Goal: Transaction & Acquisition: Book appointment/travel/reservation

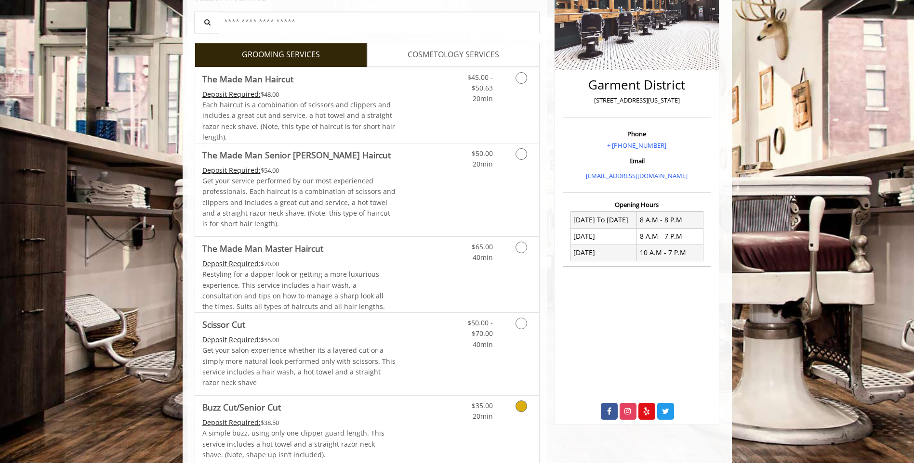
scroll to position [152, 0]
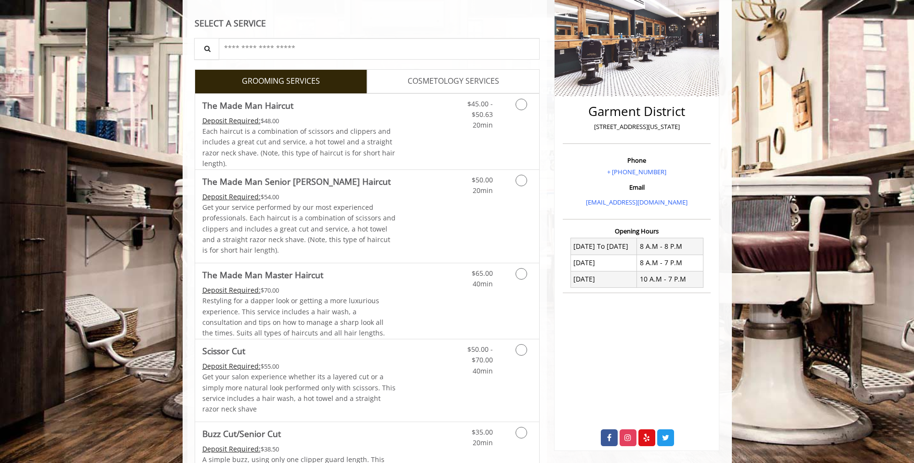
click at [429, 82] on span "COSMETOLOGY SERVICES" at bounding box center [453, 81] width 92 height 13
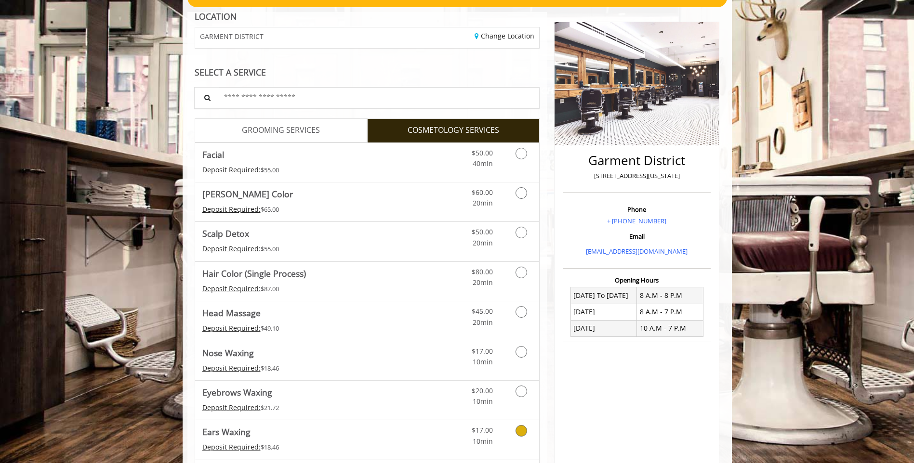
scroll to position [90, 0]
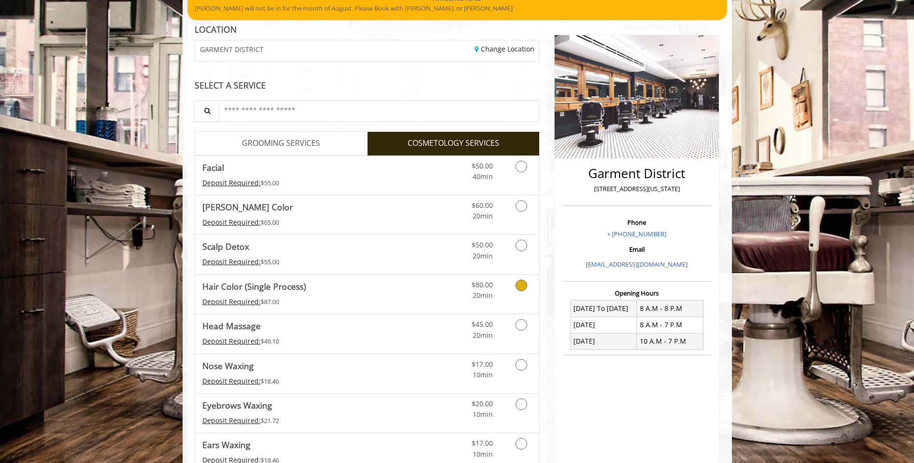
click at [257, 289] on Process\) "Hair Color (Single Process)" at bounding box center [254, 286] width 104 height 13
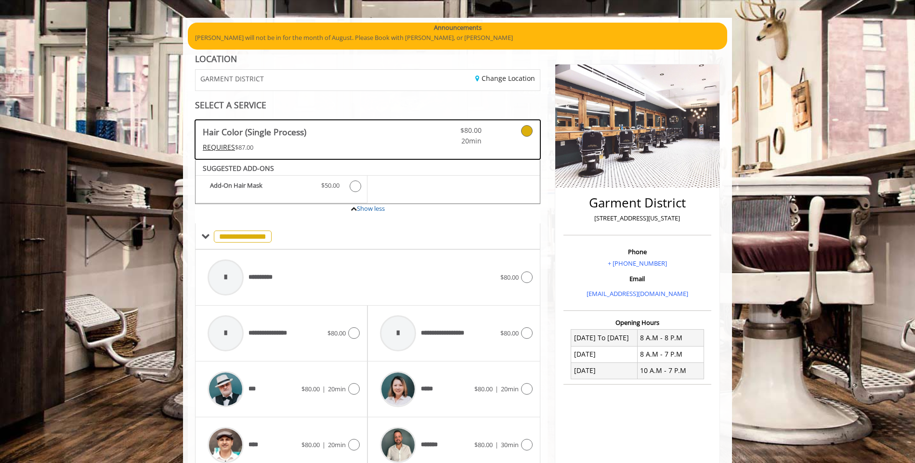
scroll to position [0, 0]
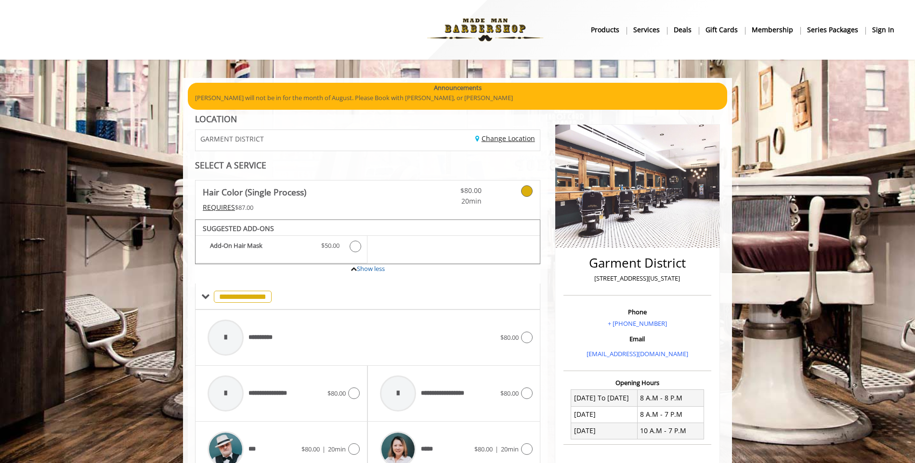
click at [496, 142] on link "Change Location" at bounding box center [505, 138] width 60 height 9
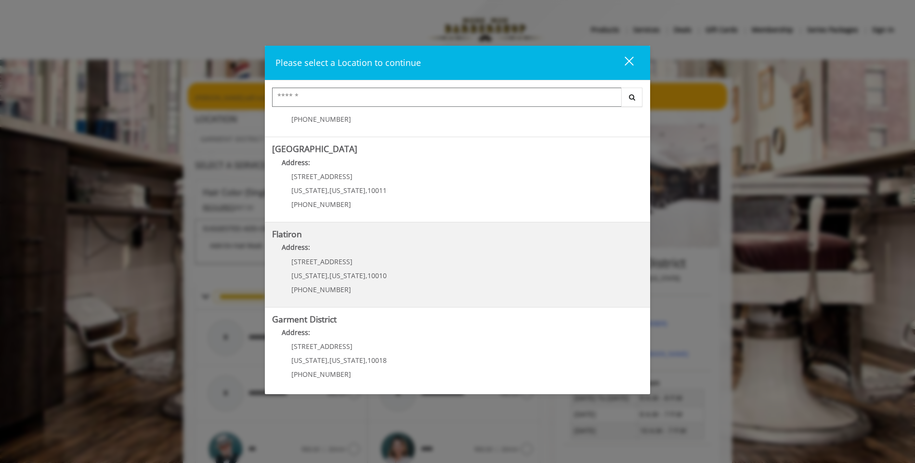
scroll to position [147, 0]
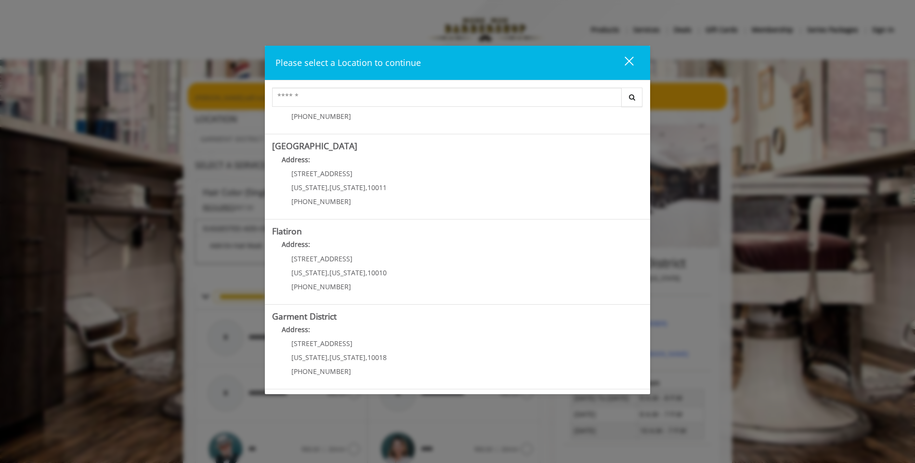
click at [320, 353] on div "1400 Broadway New York , New York , 10018 (212) 997-4247" at bounding box center [331, 361] width 119 height 42
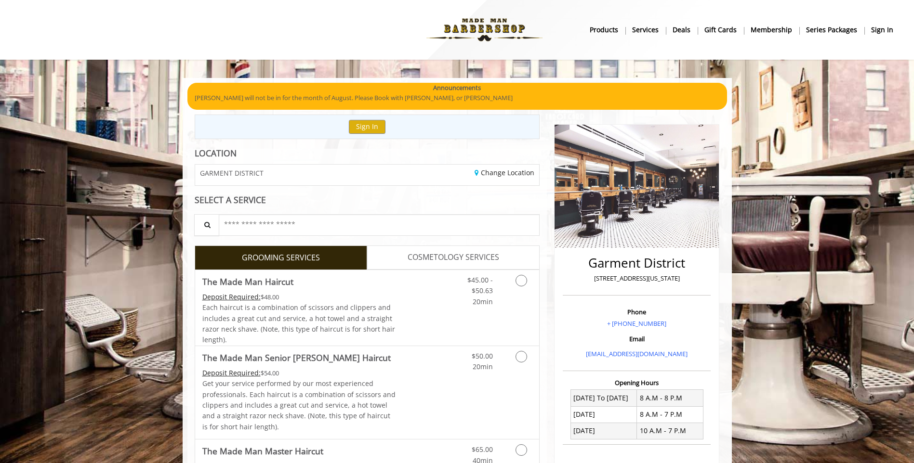
click at [432, 254] on span "COSMETOLOGY SERVICES" at bounding box center [453, 257] width 92 height 13
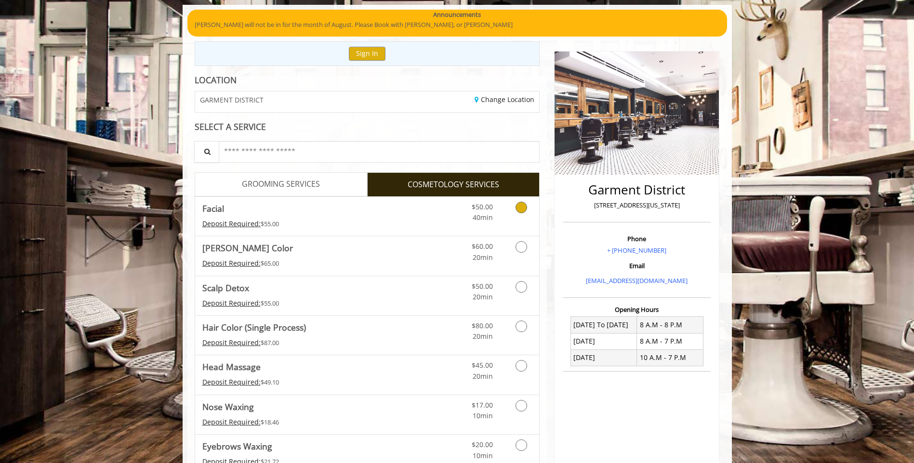
scroll to position [144, 0]
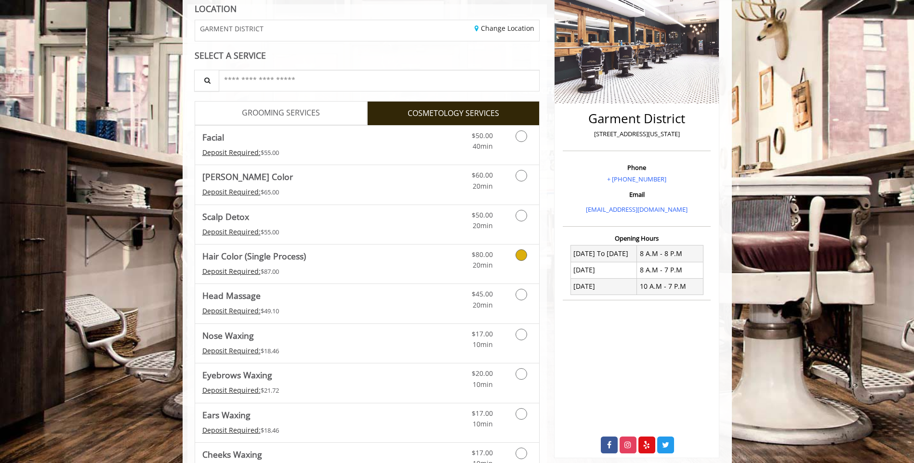
click at [281, 262] on Process\) "Hair Color (Single Process)" at bounding box center [254, 255] width 104 height 13
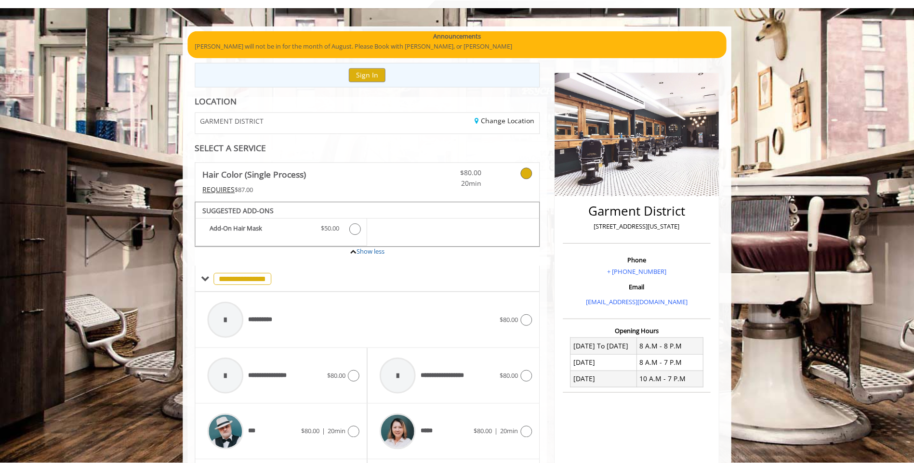
scroll to position [0, 0]
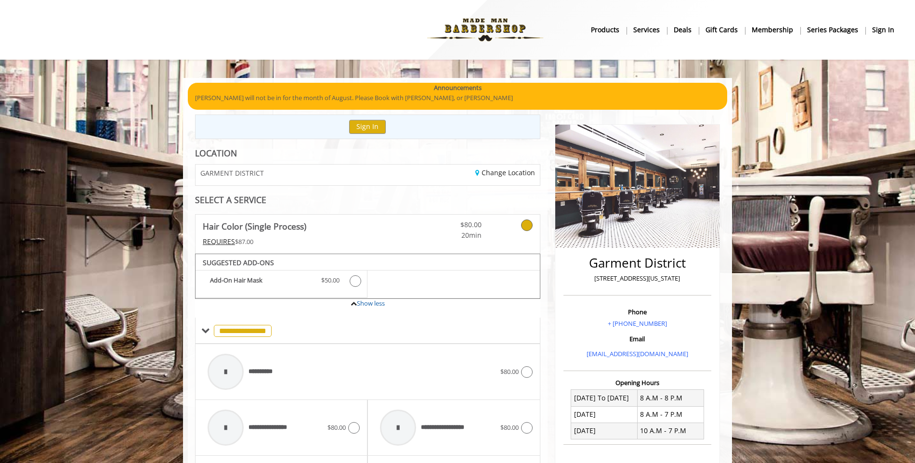
click at [236, 233] on link "Hair Color (Single Process) REQUIRES $87.00" at bounding box center [300, 234] width 194 height 39
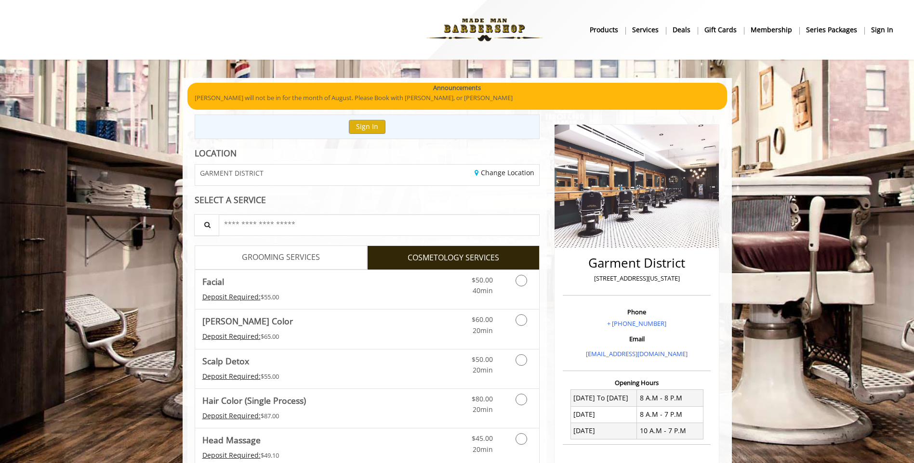
click at [266, 260] on span "GROOMING SERVICES" at bounding box center [281, 257] width 78 height 13
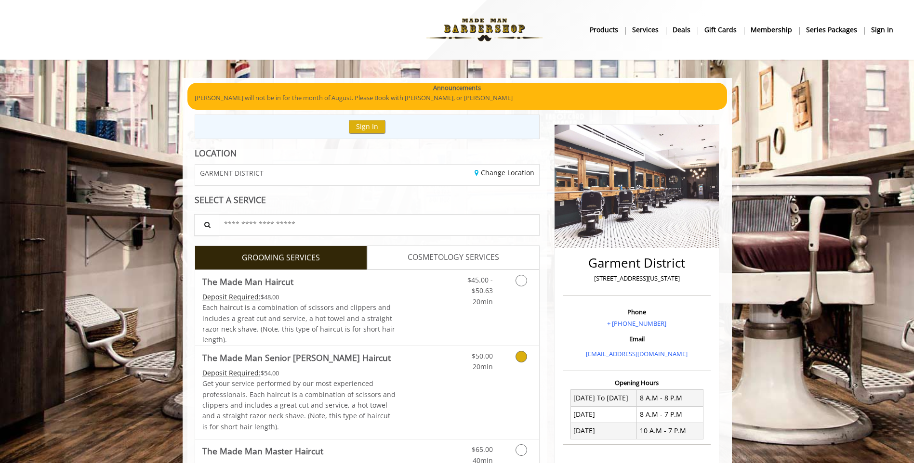
click at [298, 359] on Haircut "The Made Man Senior [PERSON_NAME] Haircut" at bounding box center [296, 357] width 188 height 13
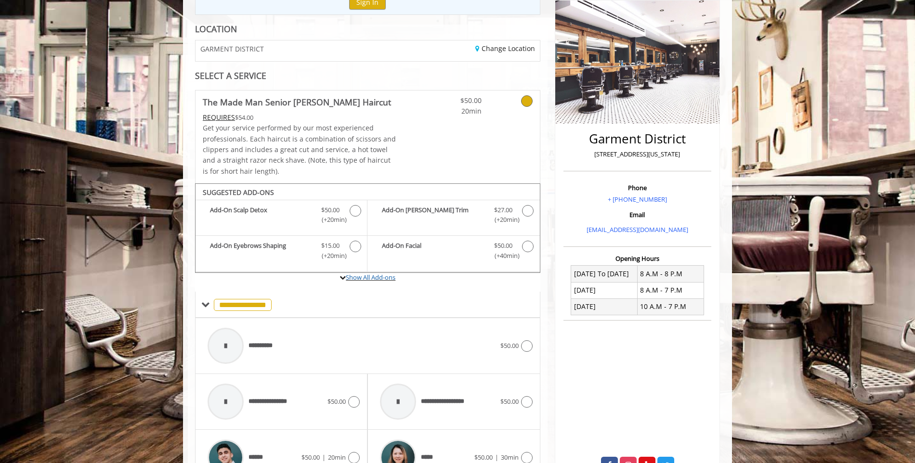
scroll to position [140, 0]
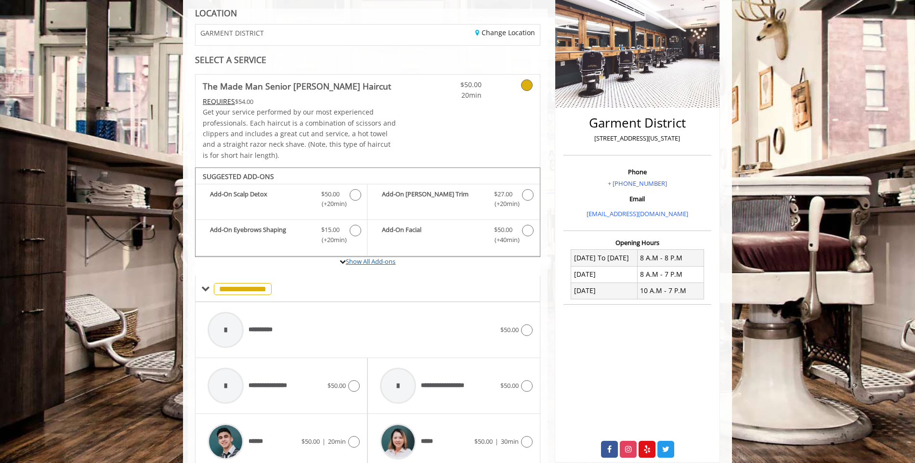
click at [364, 262] on link "Show All Add-ons" at bounding box center [371, 261] width 50 height 9
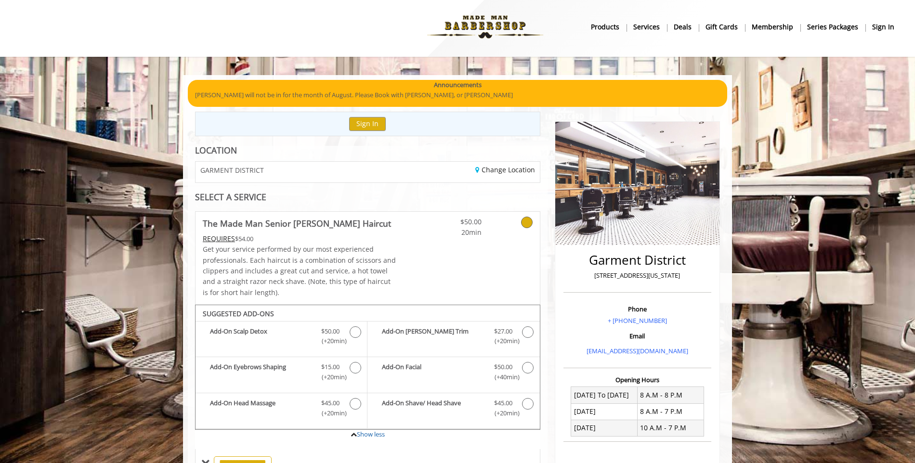
scroll to position [0, 0]
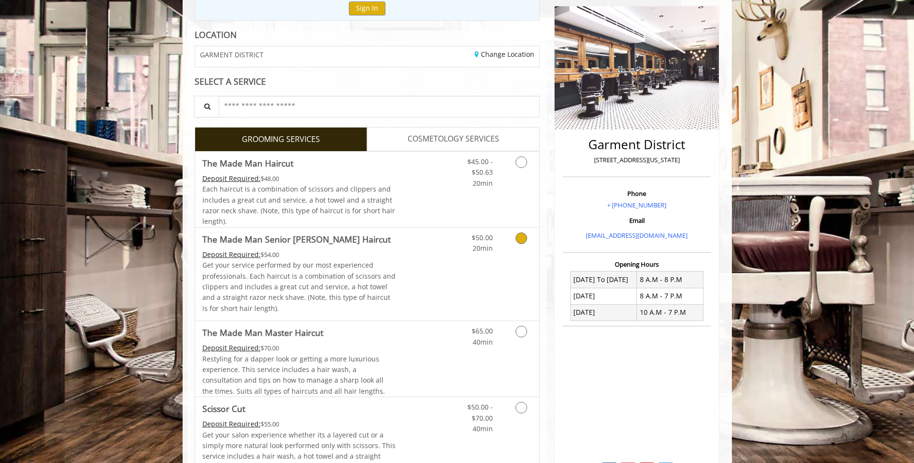
scroll to position [96, 0]
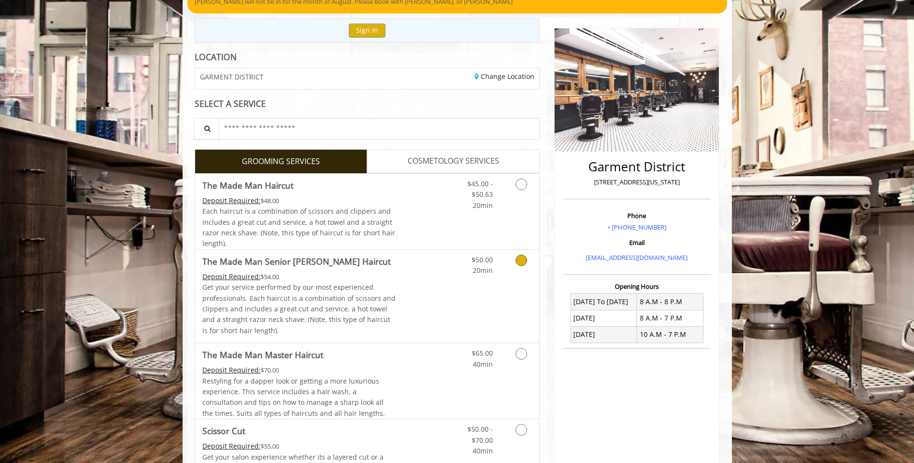
click at [251, 311] on p "Get your service performed by our most experienced professionals. Each haircut …" at bounding box center [299, 309] width 194 height 54
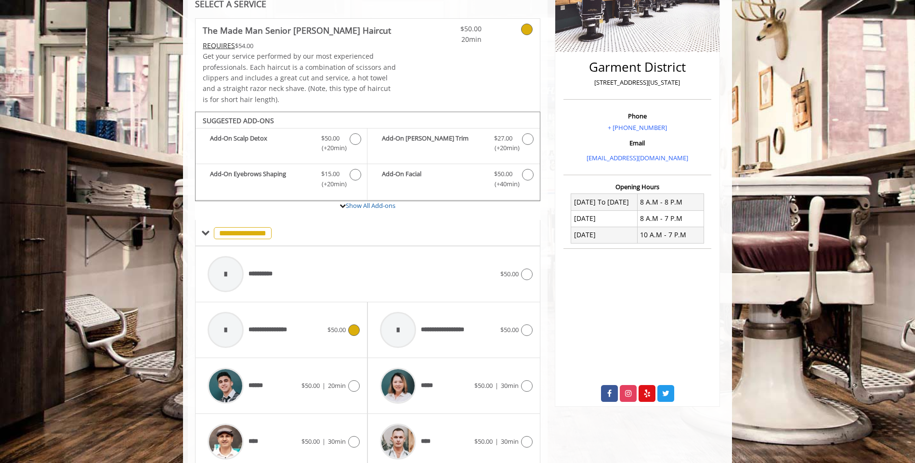
scroll to position [236, 0]
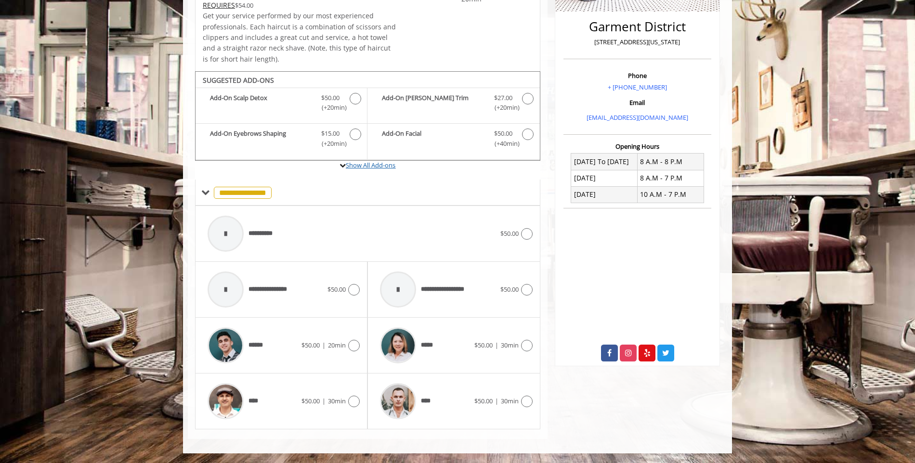
click at [347, 167] on link "Show All Add-ons" at bounding box center [371, 165] width 50 height 9
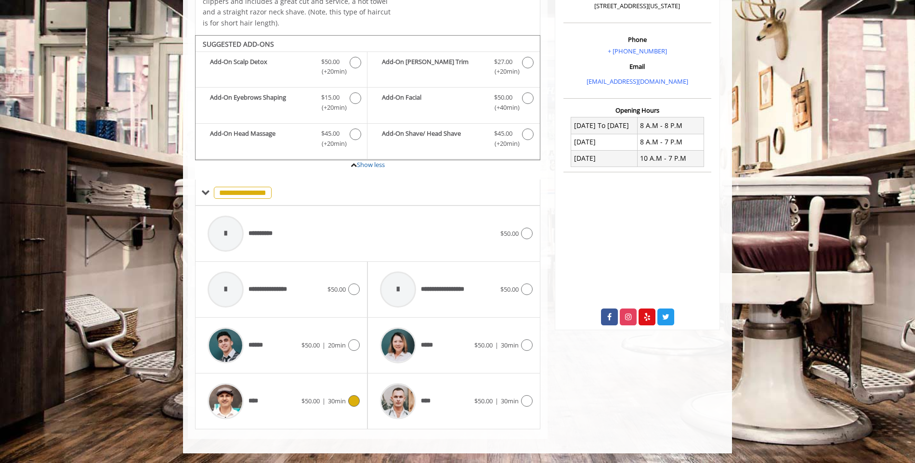
scroll to position [32, 0]
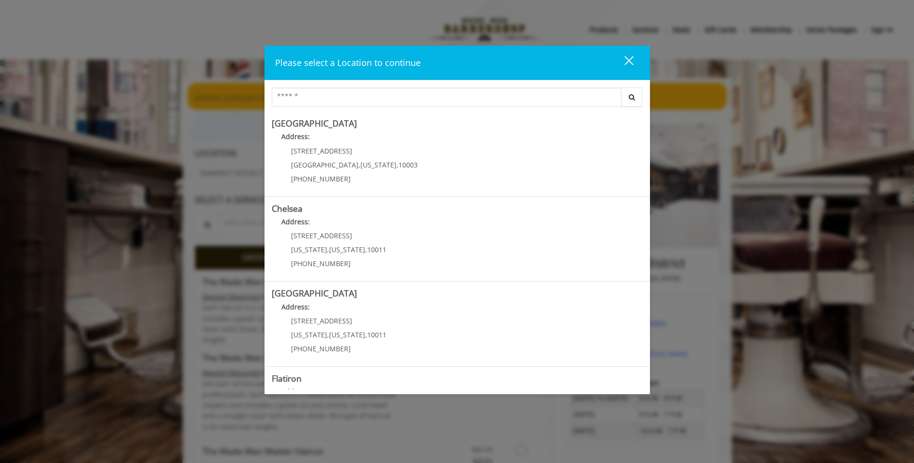
click at [629, 60] on div "close dialog" at bounding box center [628, 60] width 9 height 9
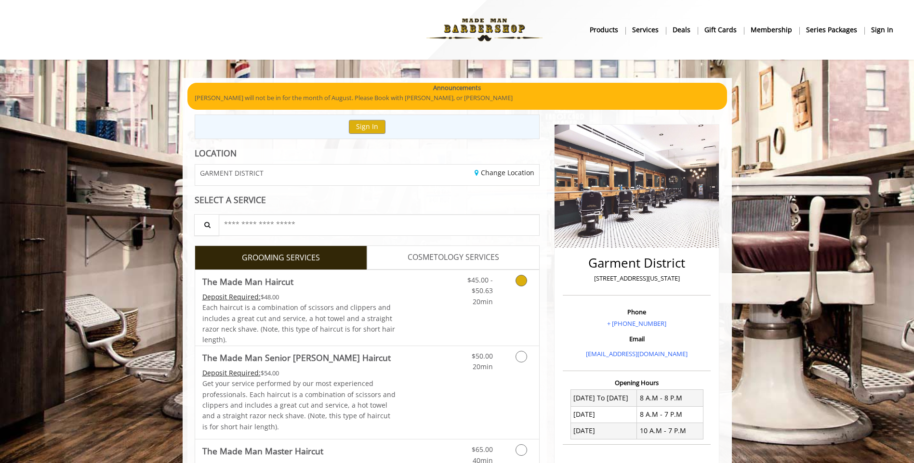
click at [240, 295] on Haircut "Deposit Required:" at bounding box center [231, 296] width 58 height 9
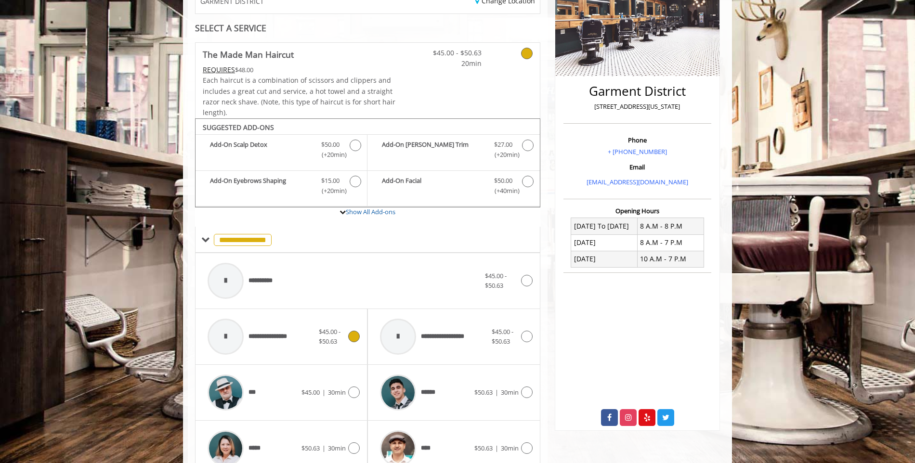
scroll to position [98, 0]
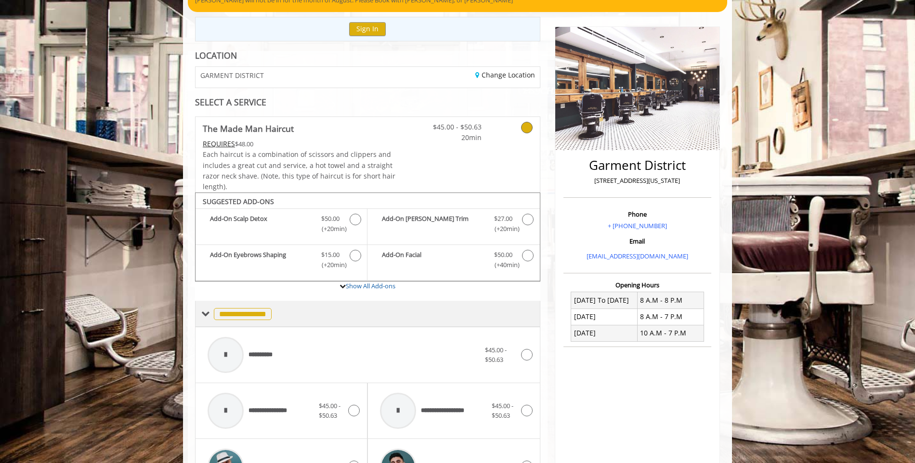
click at [254, 320] on span "**********" at bounding box center [243, 314] width 58 height 12
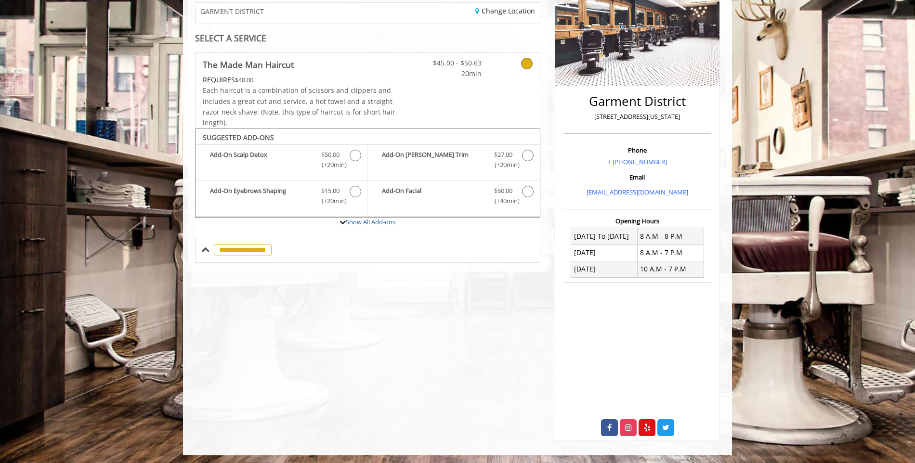
scroll to position [164, 0]
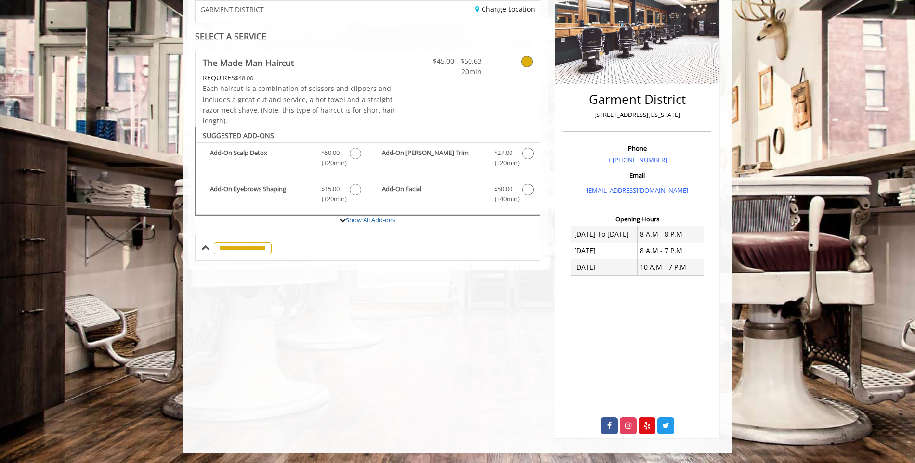
click at [361, 222] on link "Show All Add-ons" at bounding box center [371, 220] width 50 height 9
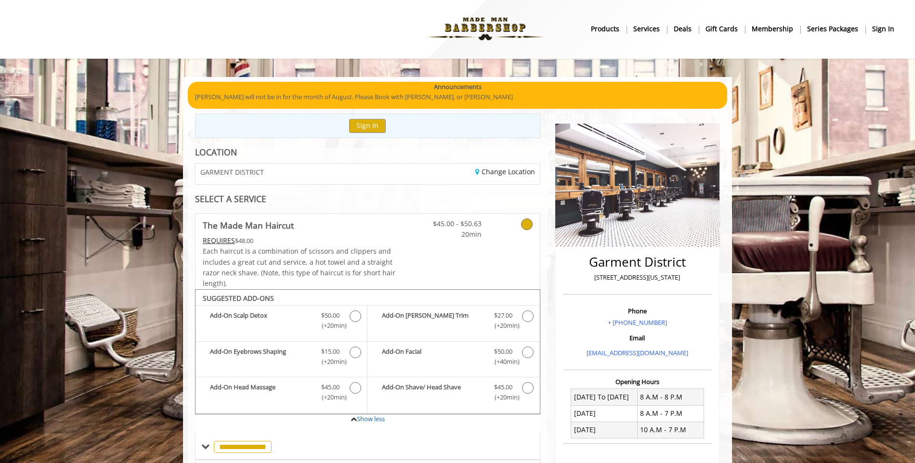
scroll to position [0, 0]
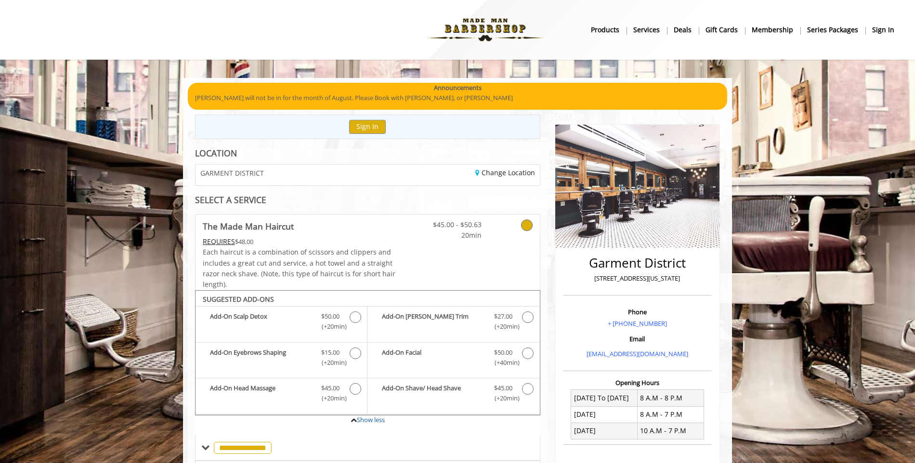
click at [439, 178] on div "Change Location" at bounding box center [456, 175] width 179 height 21
click at [478, 172] on link "Change Location" at bounding box center [505, 172] width 60 height 9
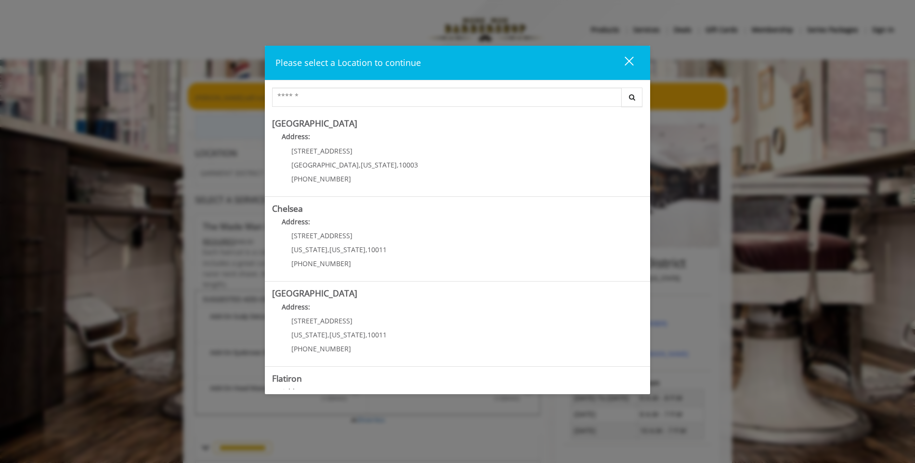
click at [628, 59] on div "close" at bounding box center [623, 63] width 19 height 14
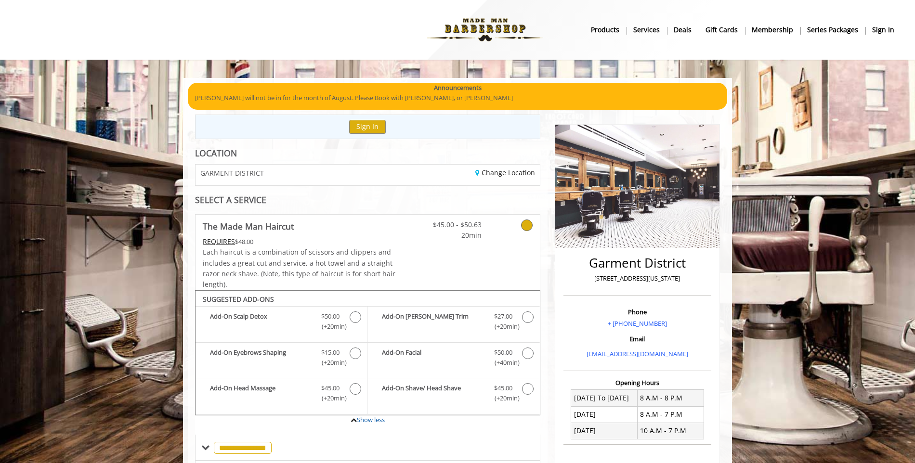
click at [435, 97] on p "[PERSON_NAME] will not be in for the month of August. Please Book with [PERSON_…" at bounding box center [457, 98] width 525 height 10
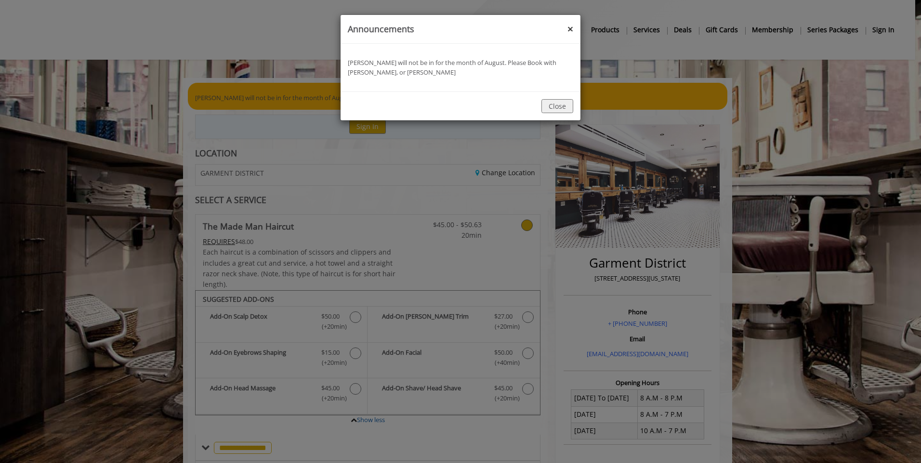
click at [567, 27] on div "announcement Banner : Announcements ×" at bounding box center [460, 29] width 240 height 29
click at [569, 27] on button "×" at bounding box center [570, 29] width 6 height 10
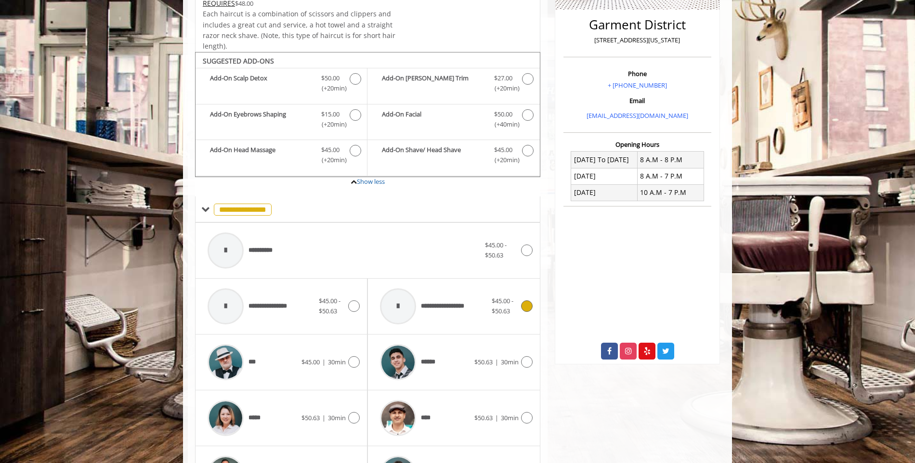
scroll to position [241, 0]
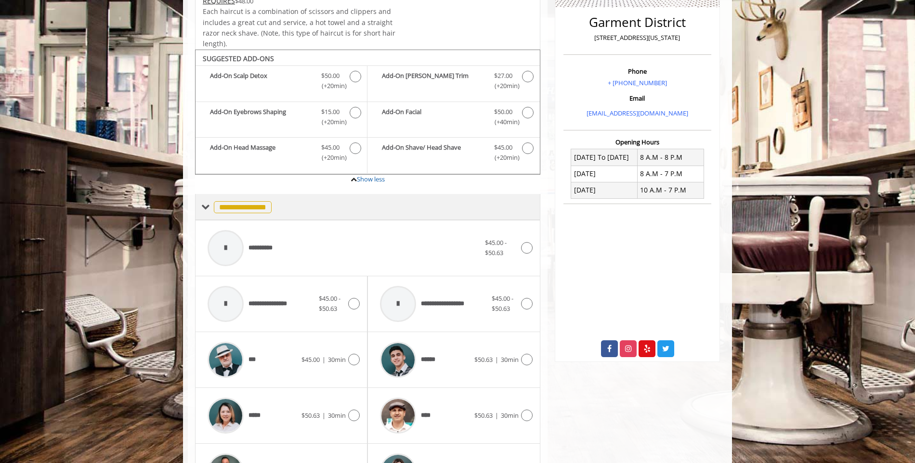
click at [207, 205] on span at bounding box center [205, 207] width 9 height 9
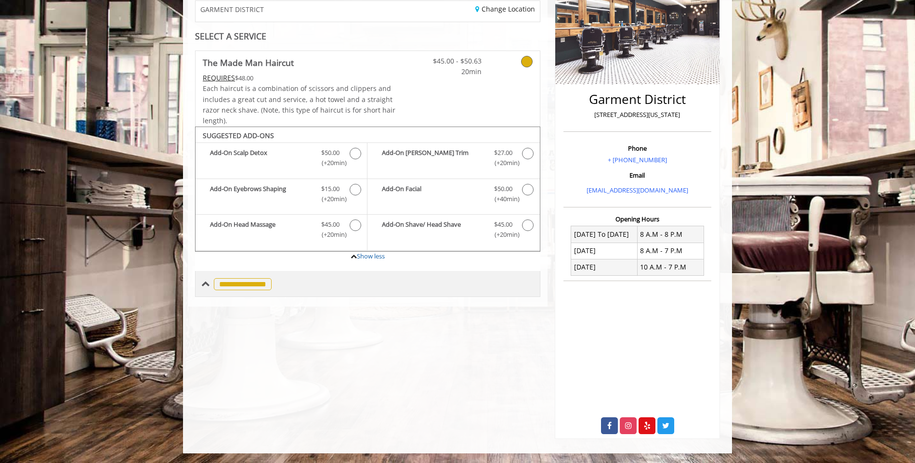
click at [216, 284] on span "**********" at bounding box center [243, 284] width 58 height 12
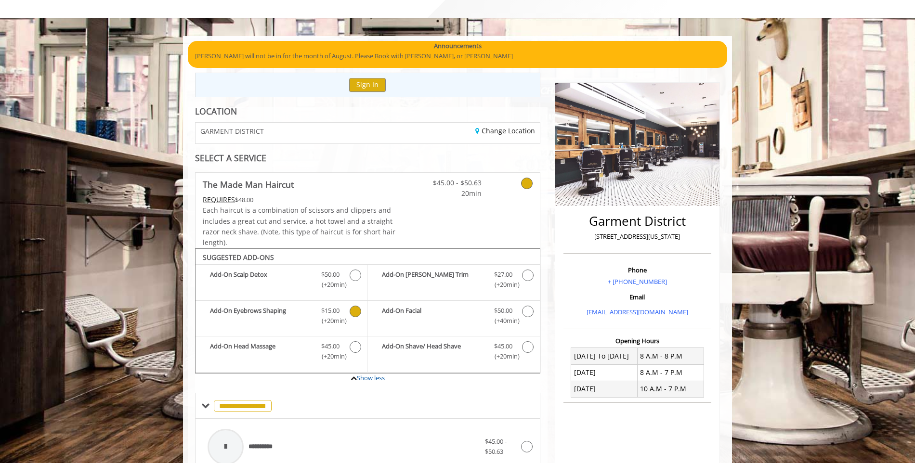
scroll to position [0, 0]
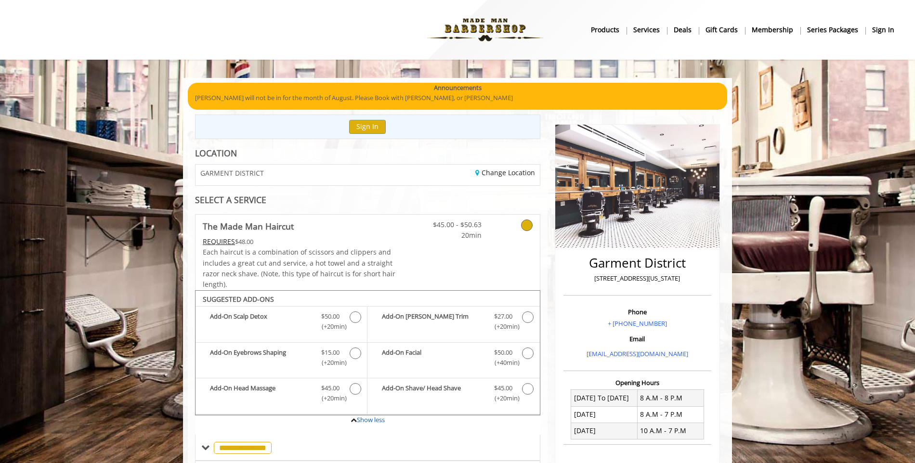
click at [286, 179] on div "GARMENT DISTRICT" at bounding box center [277, 175] width 179 height 21
click at [234, 170] on span "GARMENT DISTRICT" at bounding box center [232, 173] width 64 height 7
click at [498, 174] on link "Change Location" at bounding box center [505, 172] width 60 height 9
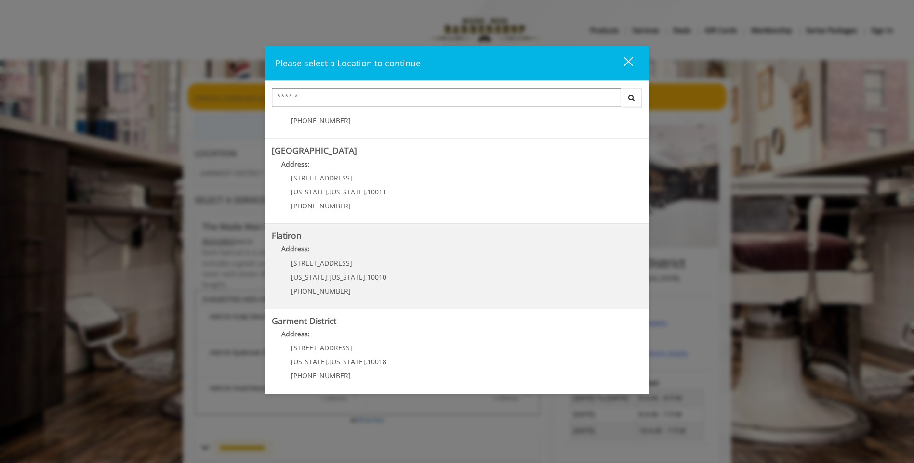
scroll to position [147, 0]
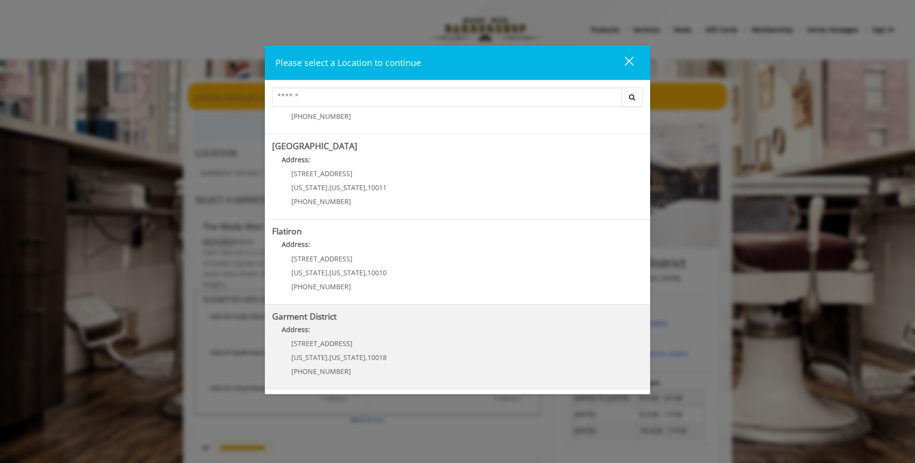
click at [310, 321] on b "Garment District" at bounding box center [304, 317] width 65 height 12
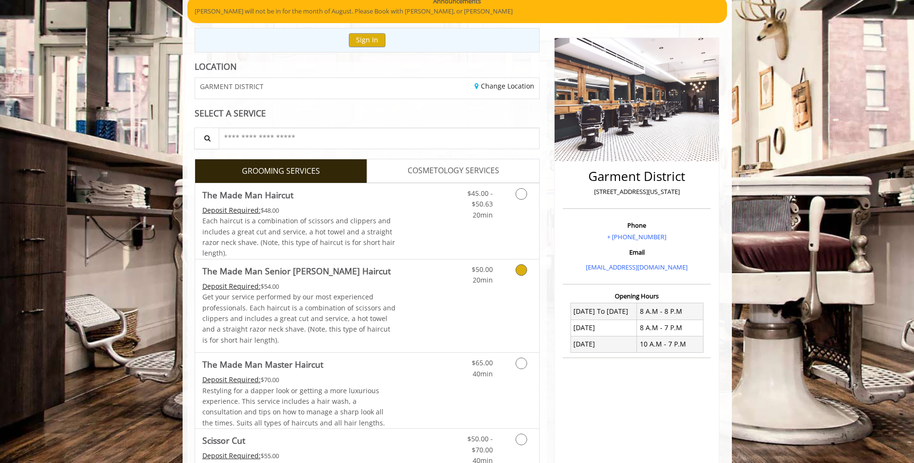
scroll to position [96, 0]
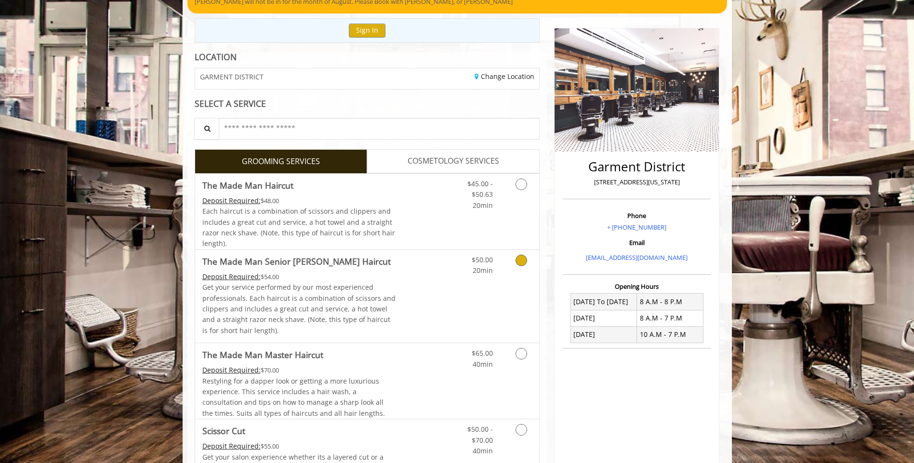
click at [248, 277] on Haircut "Deposit Required:" at bounding box center [231, 276] width 58 height 9
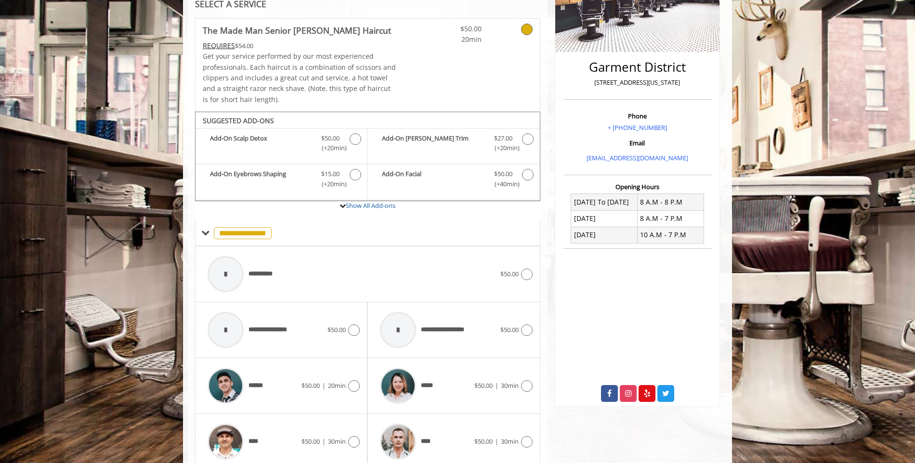
scroll to position [236, 0]
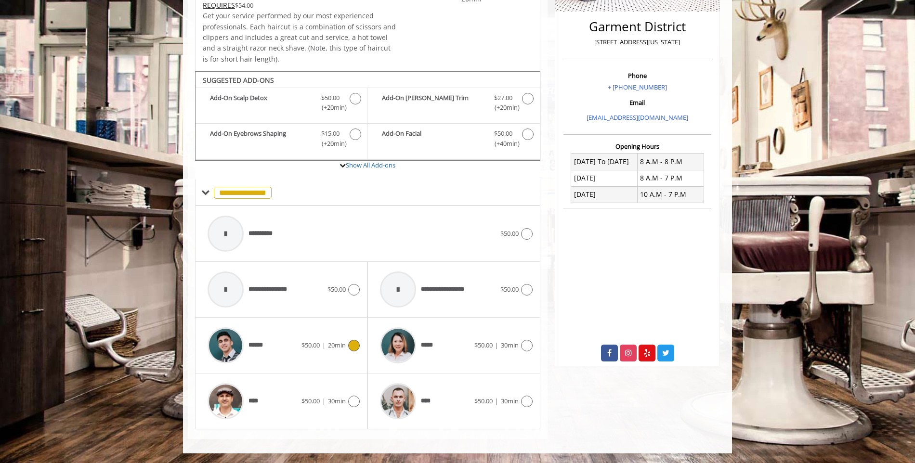
click at [226, 348] on img at bounding box center [226, 345] width 36 height 36
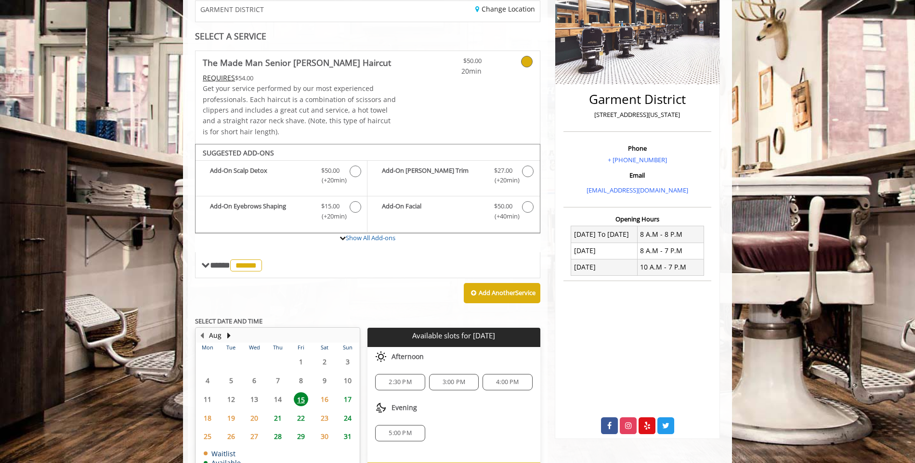
scroll to position [226, 0]
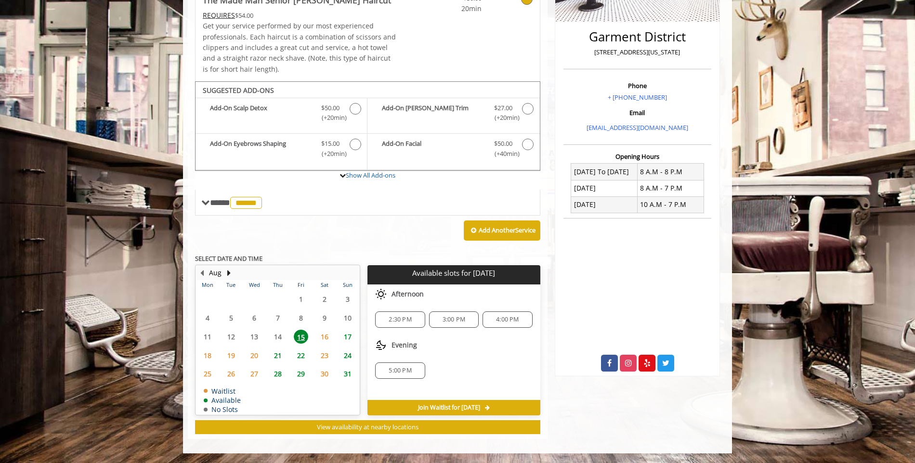
click at [326, 336] on span "16" at bounding box center [324, 337] width 14 height 14
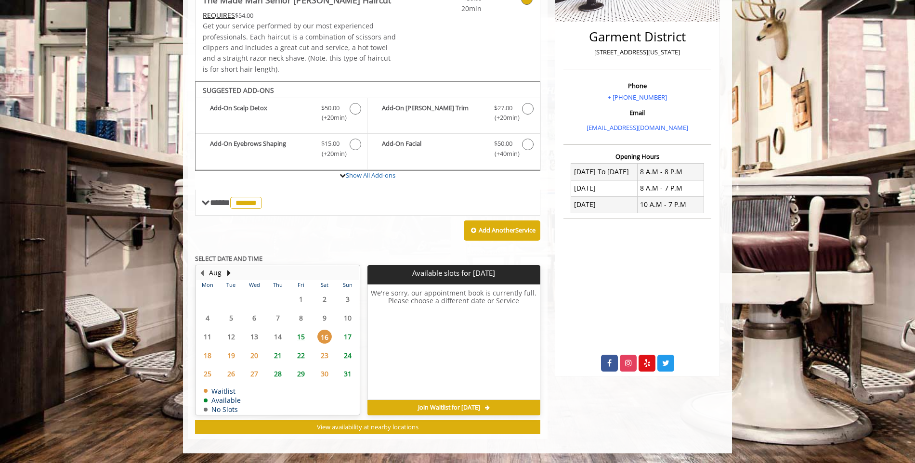
click at [305, 339] on span "15" at bounding box center [301, 337] width 14 height 14
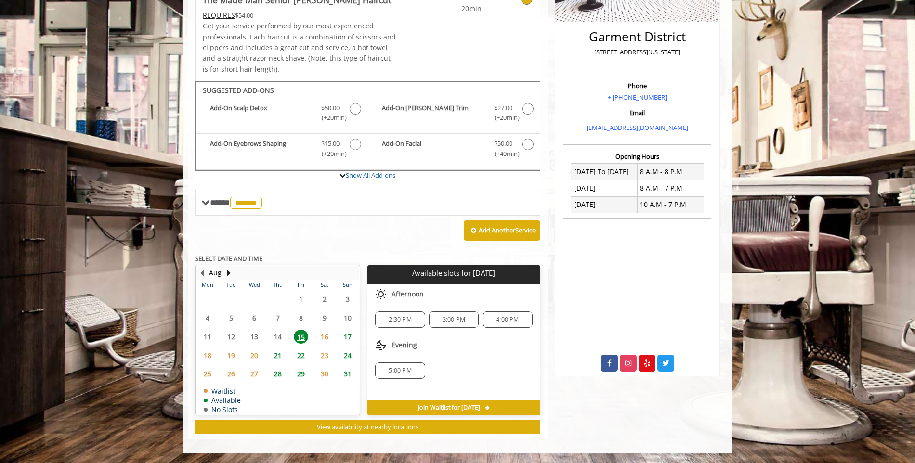
click at [327, 340] on span "16" at bounding box center [324, 337] width 14 height 14
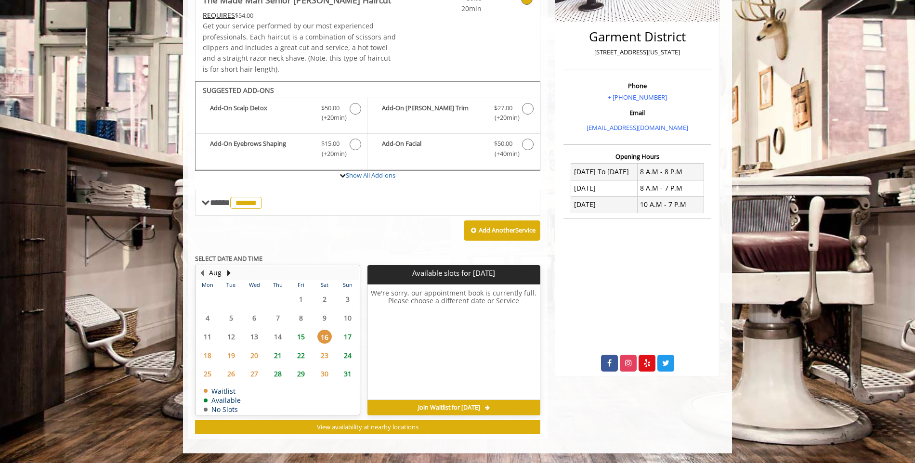
click at [301, 341] on span "15" at bounding box center [301, 337] width 14 height 14
click at [326, 339] on span "16" at bounding box center [324, 337] width 14 height 14
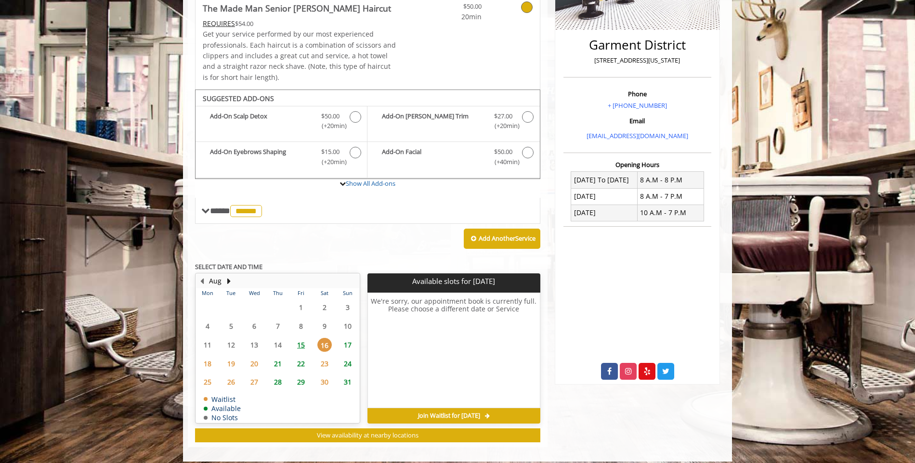
scroll to position [0, 0]
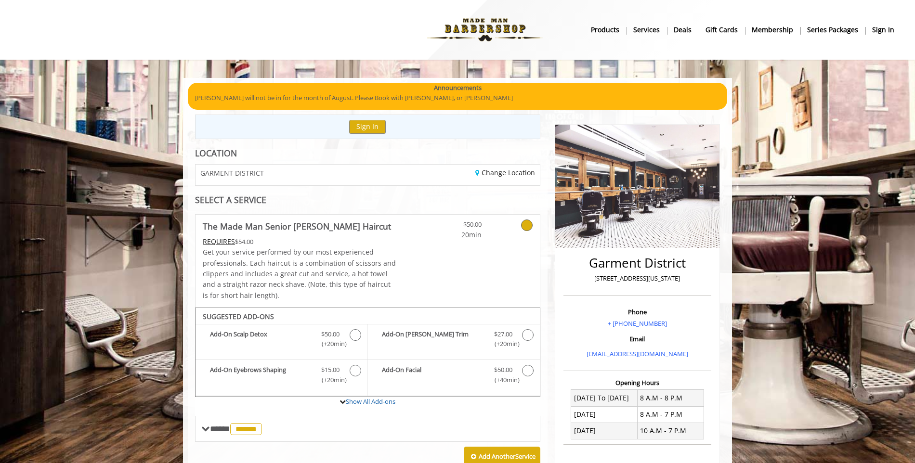
click at [334, 175] on div "GARMENT DISTRICT" at bounding box center [277, 175] width 179 height 21
click at [490, 176] on link "Change Location" at bounding box center [505, 172] width 60 height 9
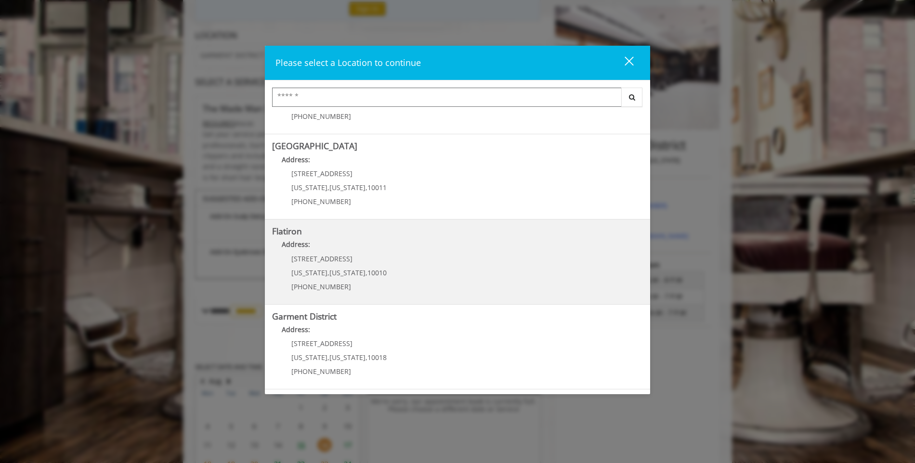
scroll to position [226, 0]
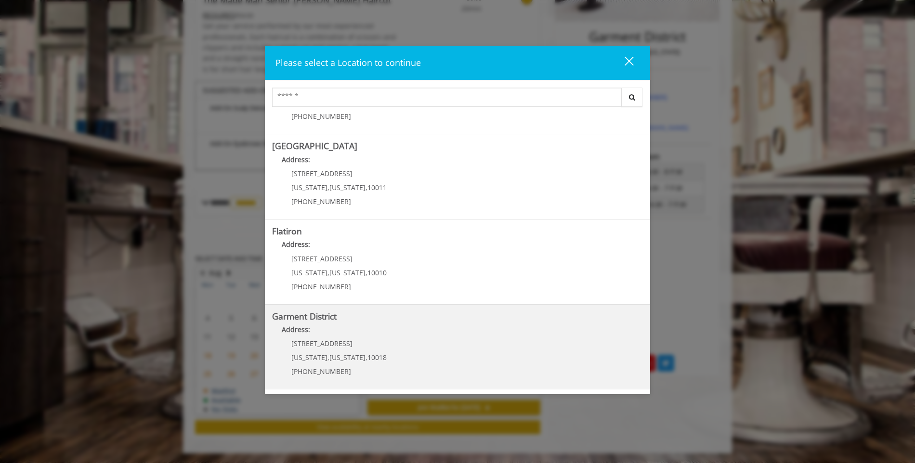
click at [345, 334] on District "Address:" at bounding box center [457, 332] width 371 height 15
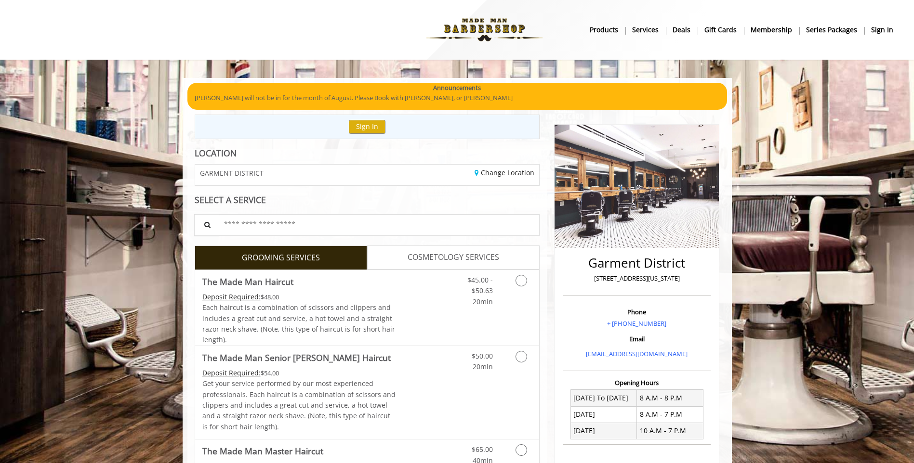
click at [276, 172] on div "GARMENT DISTRICT" at bounding box center [277, 175] width 179 height 21
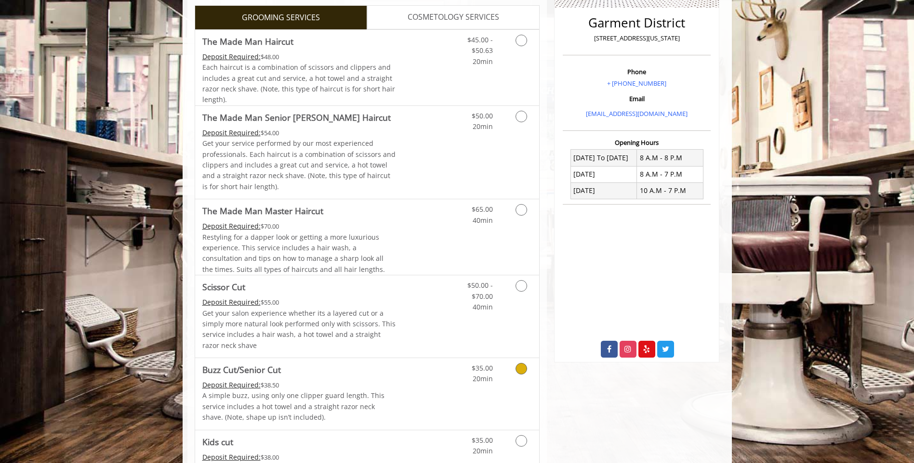
scroll to position [241, 0]
click at [262, 213] on Haircut "The Made Man Master Haircut" at bounding box center [262, 210] width 121 height 13
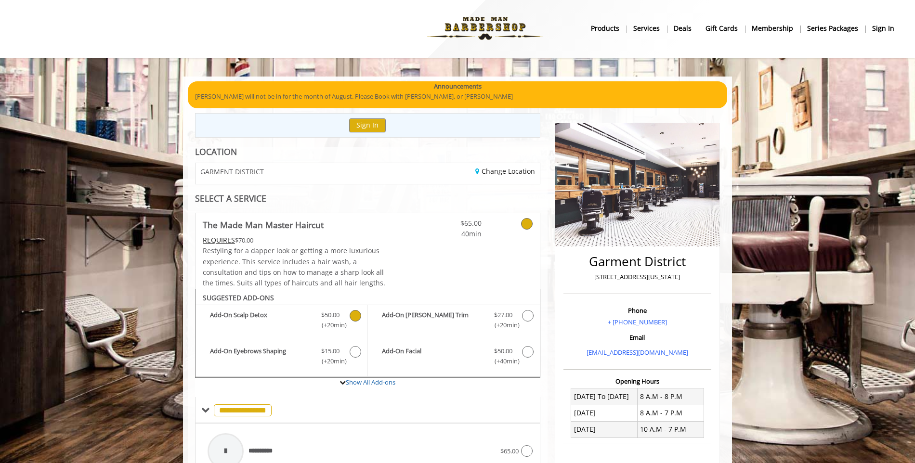
scroll to position [0, 0]
